Goal: Navigation & Orientation: Understand site structure

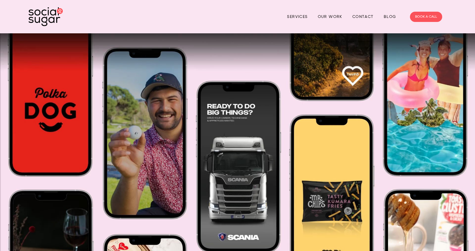
click at [302, 18] on link "Services" at bounding box center [297, 16] width 21 height 9
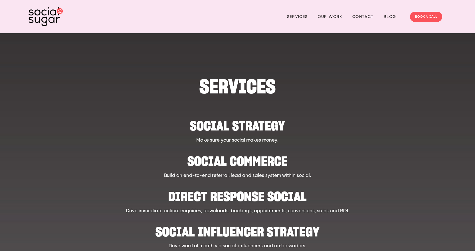
click at [337, 18] on link "Our Work" at bounding box center [330, 16] width 25 height 9
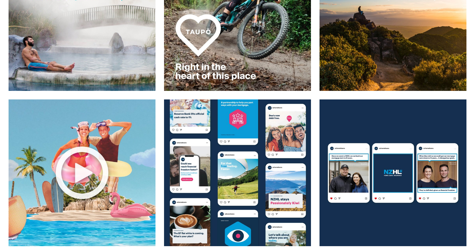
scroll to position [257, 0]
